Goal: Information Seeking & Learning: Learn about a topic

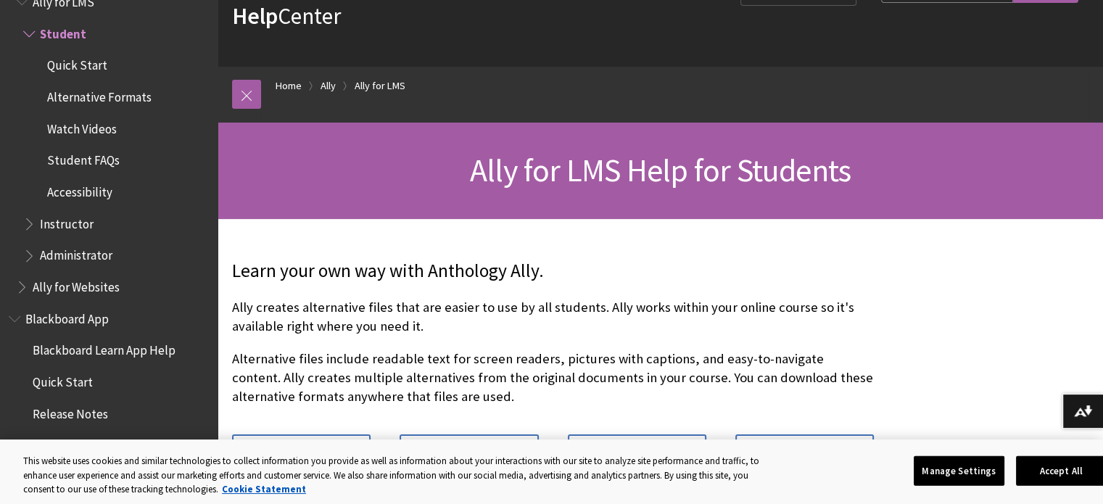
scroll to position [84, 0]
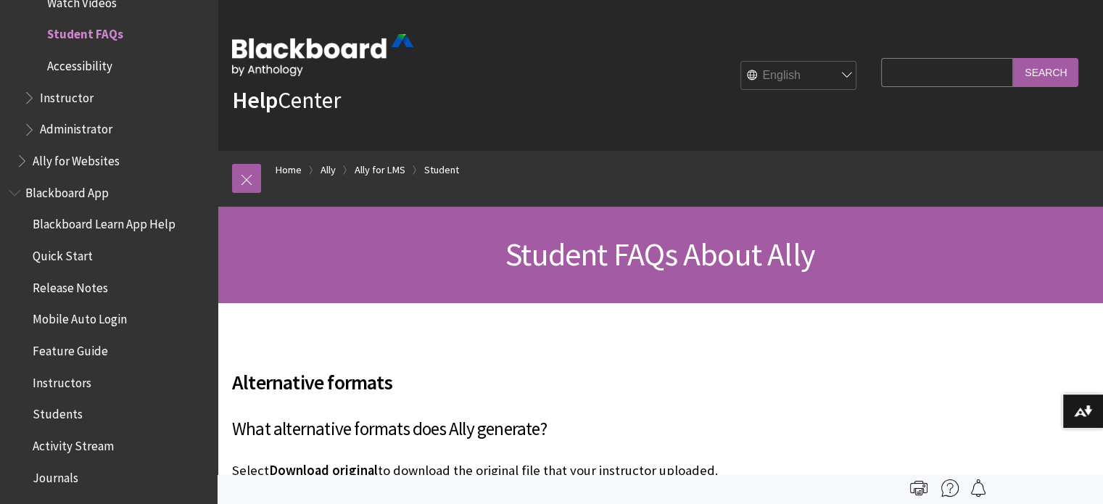
click at [81, 166] on span "Ally for Websites" at bounding box center [76, 159] width 87 height 20
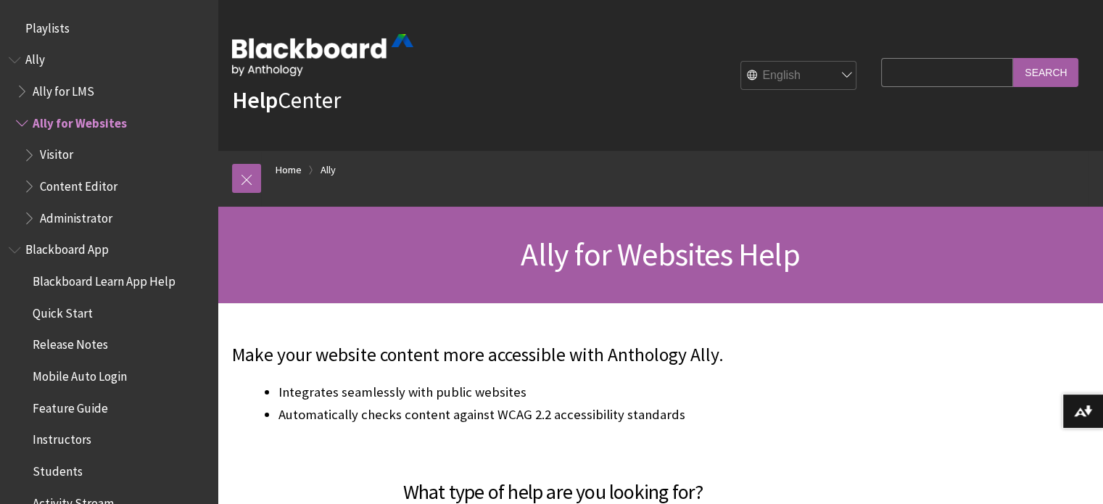
scroll to position [89, 0]
